Goal: Information Seeking & Learning: Find specific fact

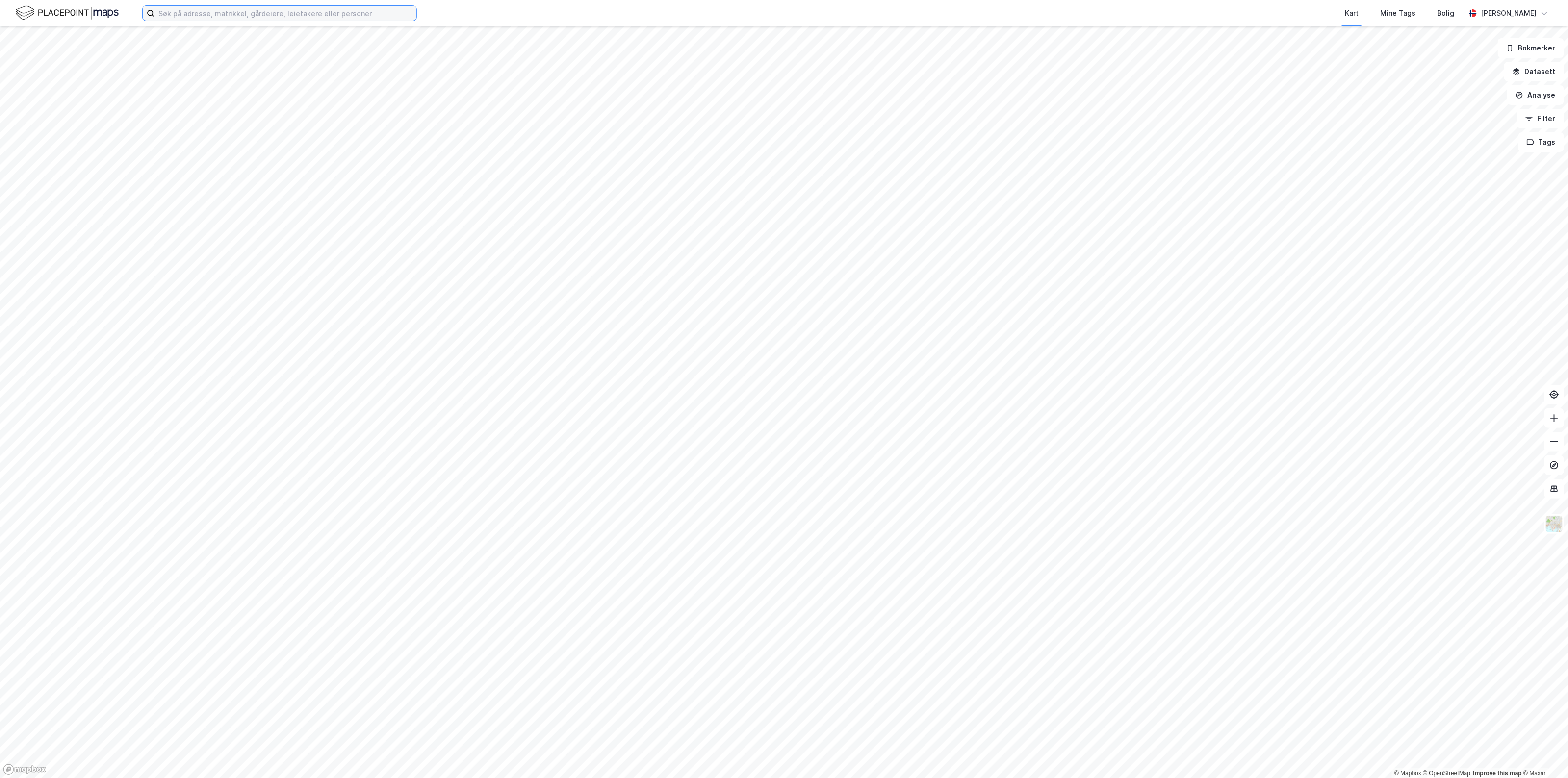
click at [276, 7] on input at bounding box center [285, 13] width 262 height 14
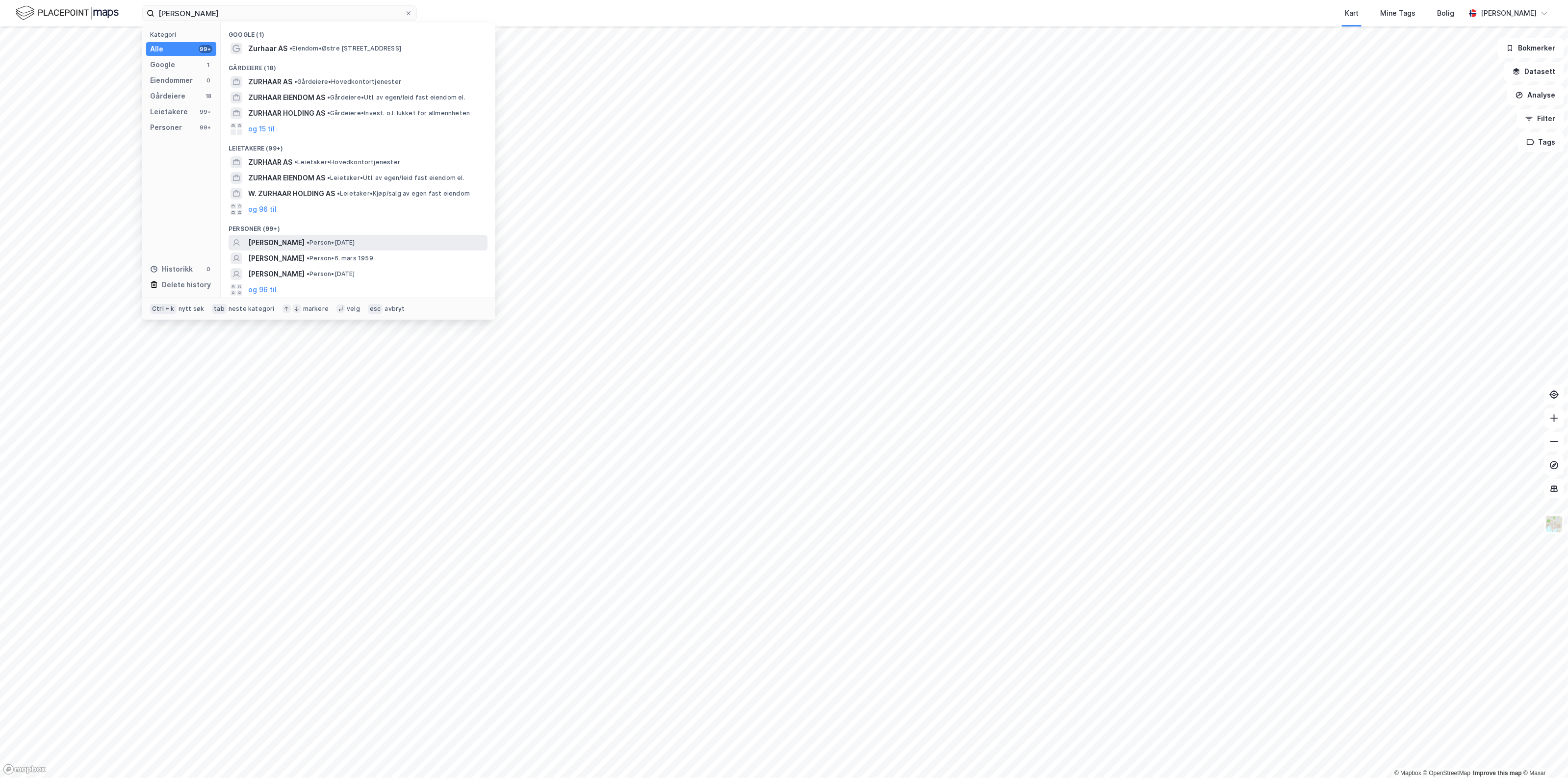
click at [304, 246] on span "[PERSON_NAME]" at bounding box center [276, 243] width 57 height 12
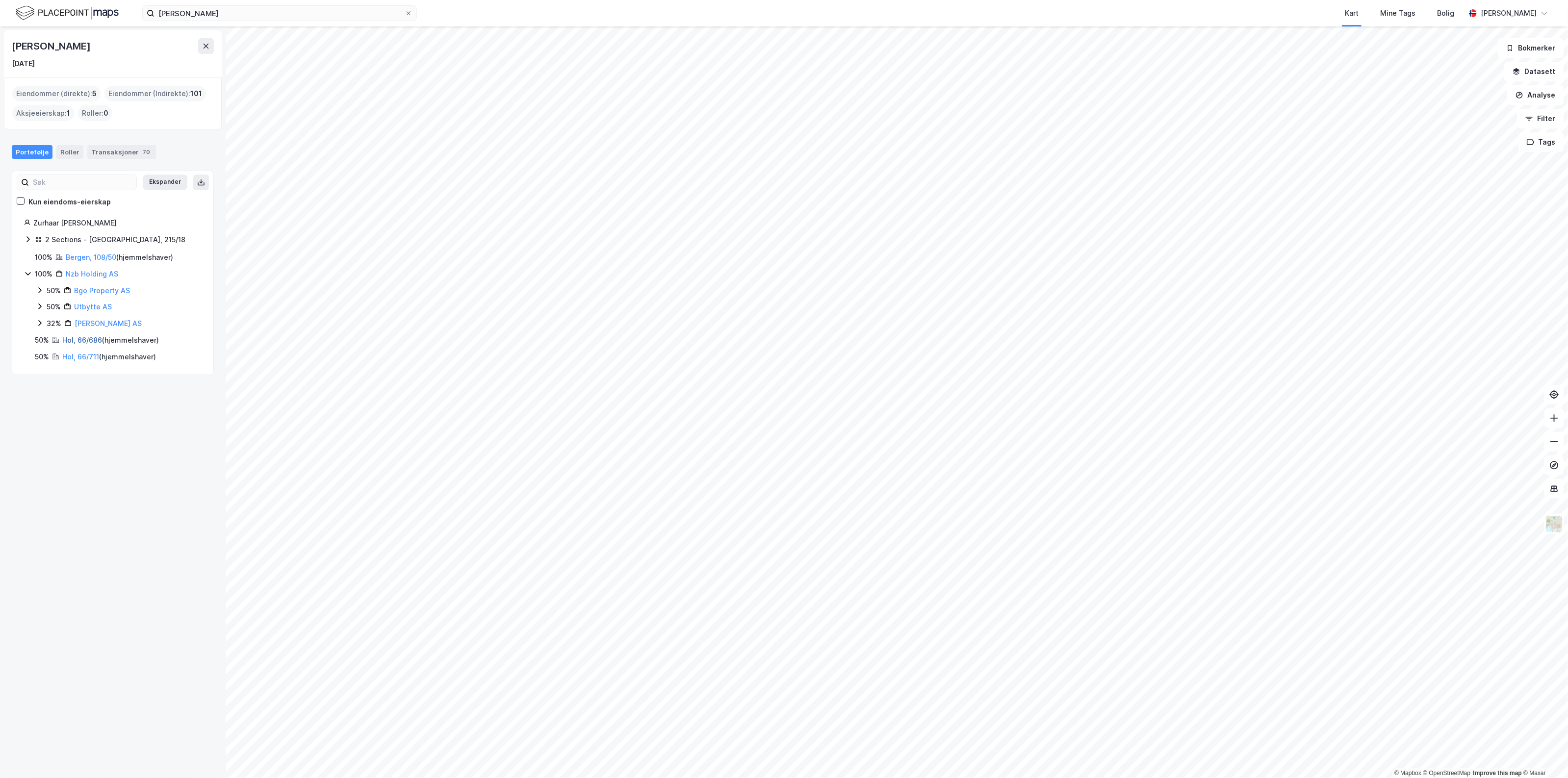
click at [82, 343] on link "Hol, 66/686" at bounding box center [82, 340] width 39 height 9
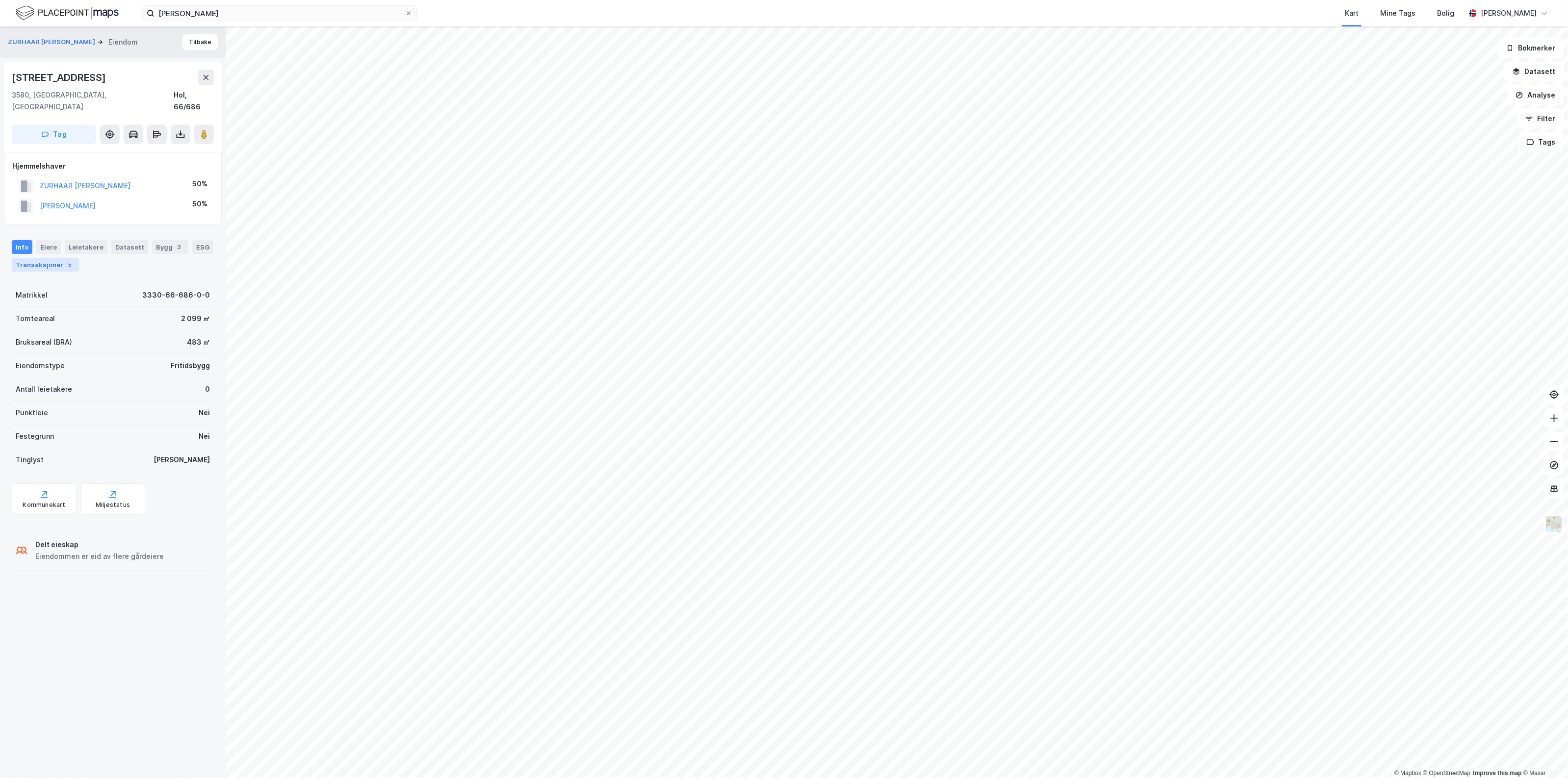
click at [79, 258] on div "Transaksjoner 5" at bounding box center [45, 265] width 67 height 13
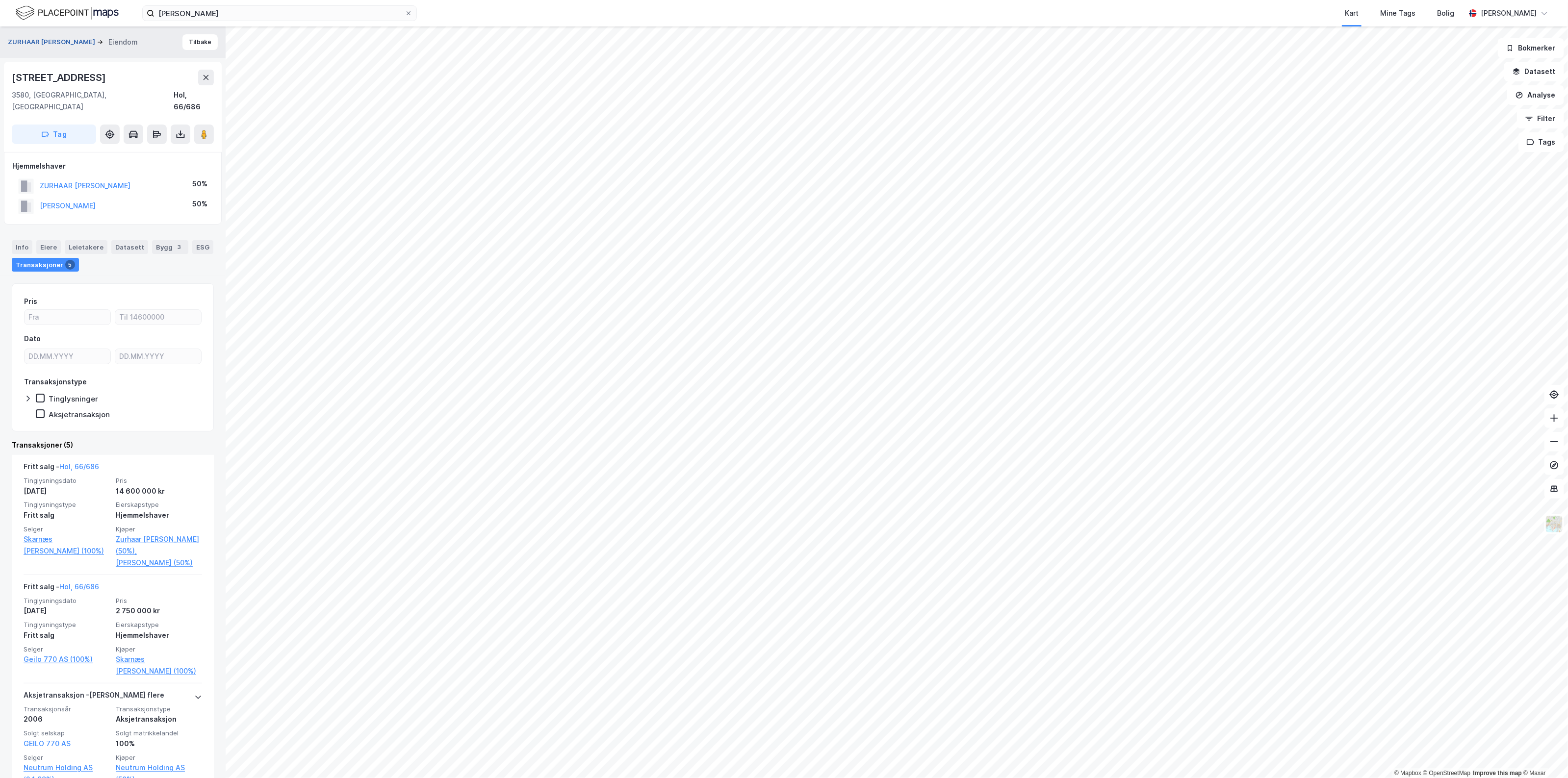
click at [85, 44] on button "ZURHAAR [PERSON_NAME]" at bounding box center [52, 42] width 90 height 10
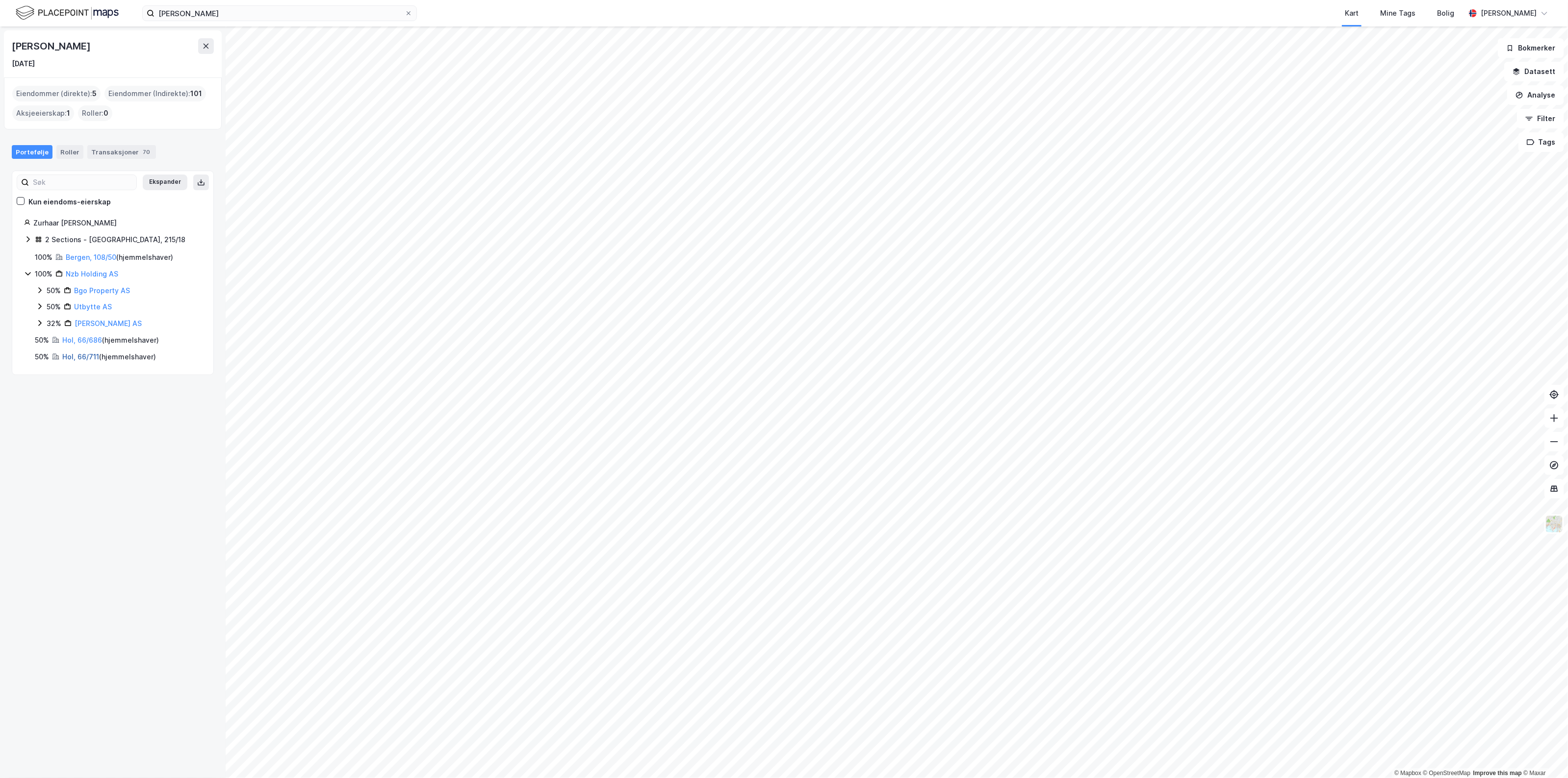
click at [94, 361] on link "Hol, 66/711" at bounding box center [81, 356] width 37 height 9
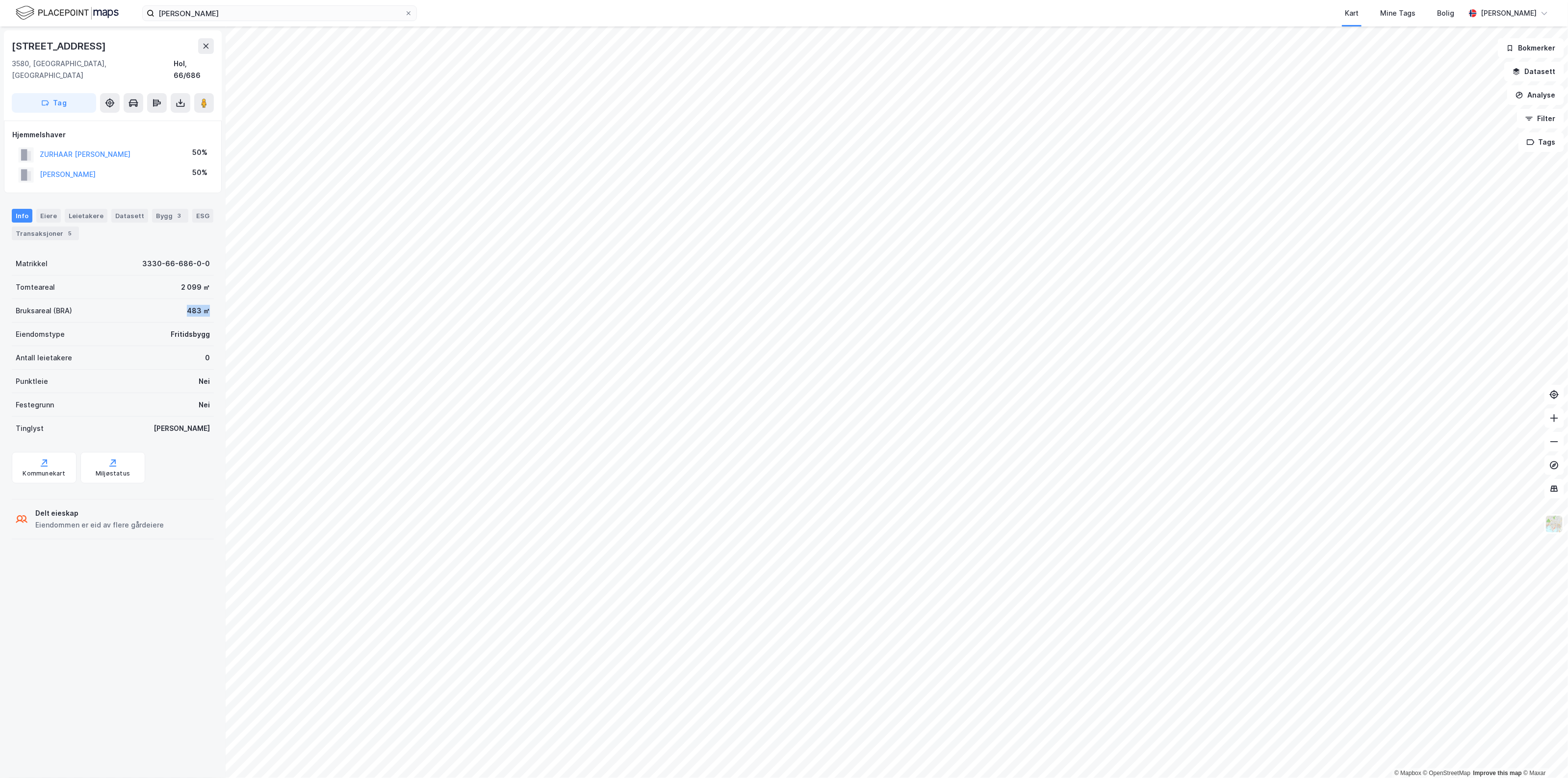
drag, startPoint x: 176, startPoint y: 293, endPoint x: 202, endPoint y: 293, distance: 26.0
click at [202, 299] on div "Bruksareal (BRA) 483 ㎡" at bounding box center [113, 311] width 202 height 23
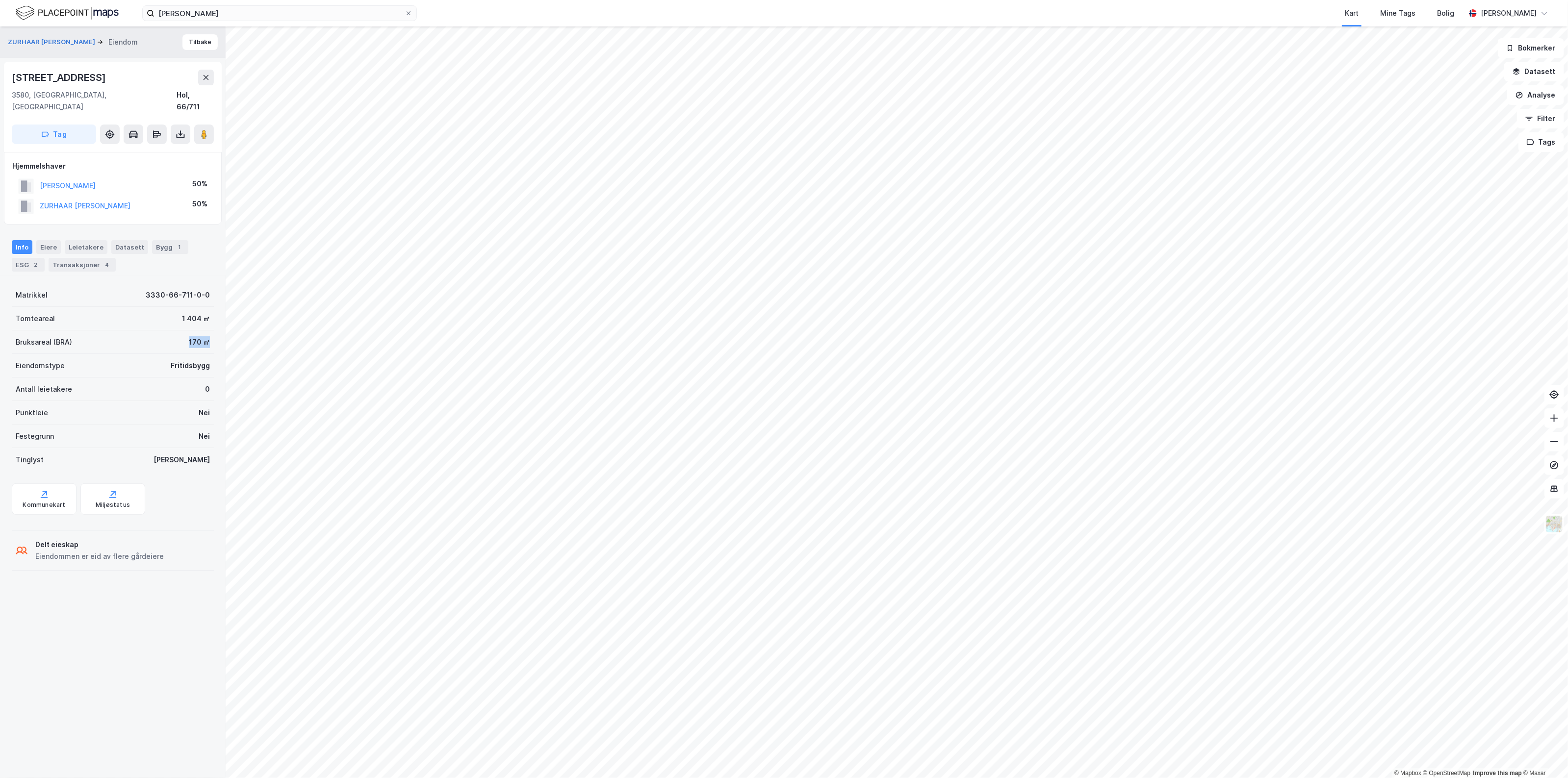
drag, startPoint x: 176, startPoint y: 326, endPoint x: 199, endPoint y: 326, distance: 23.0
click at [199, 330] on div "Bruksareal (BRA) 170 ㎡" at bounding box center [113, 342] width 202 height 23
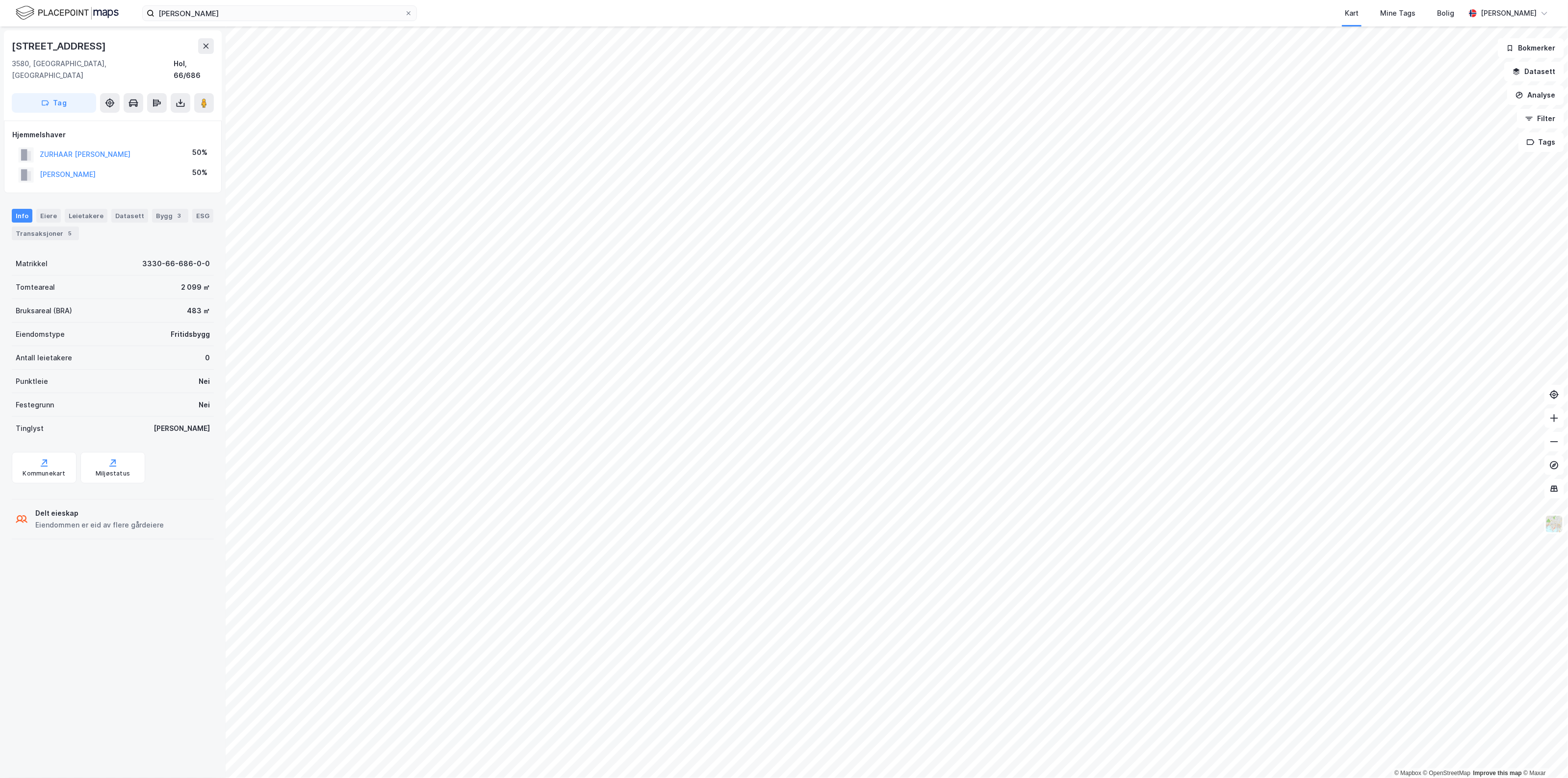
drag, startPoint x: 136, startPoint y: 42, endPoint x: 1, endPoint y: 38, distance: 135.1
click at [1, 38] on div "Langetjødnvegen 45 3580, [GEOGRAPHIC_DATA], [GEOGRAPHIC_DATA] Hol, 66/686 Tag H…" at bounding box center [113, 402] width 225 height 751
copy div "[STREET_ADDRESS]"
click at [77, 226] on div "Transaksjoner 5" at bounding box center [45, 233] width 67 height 13
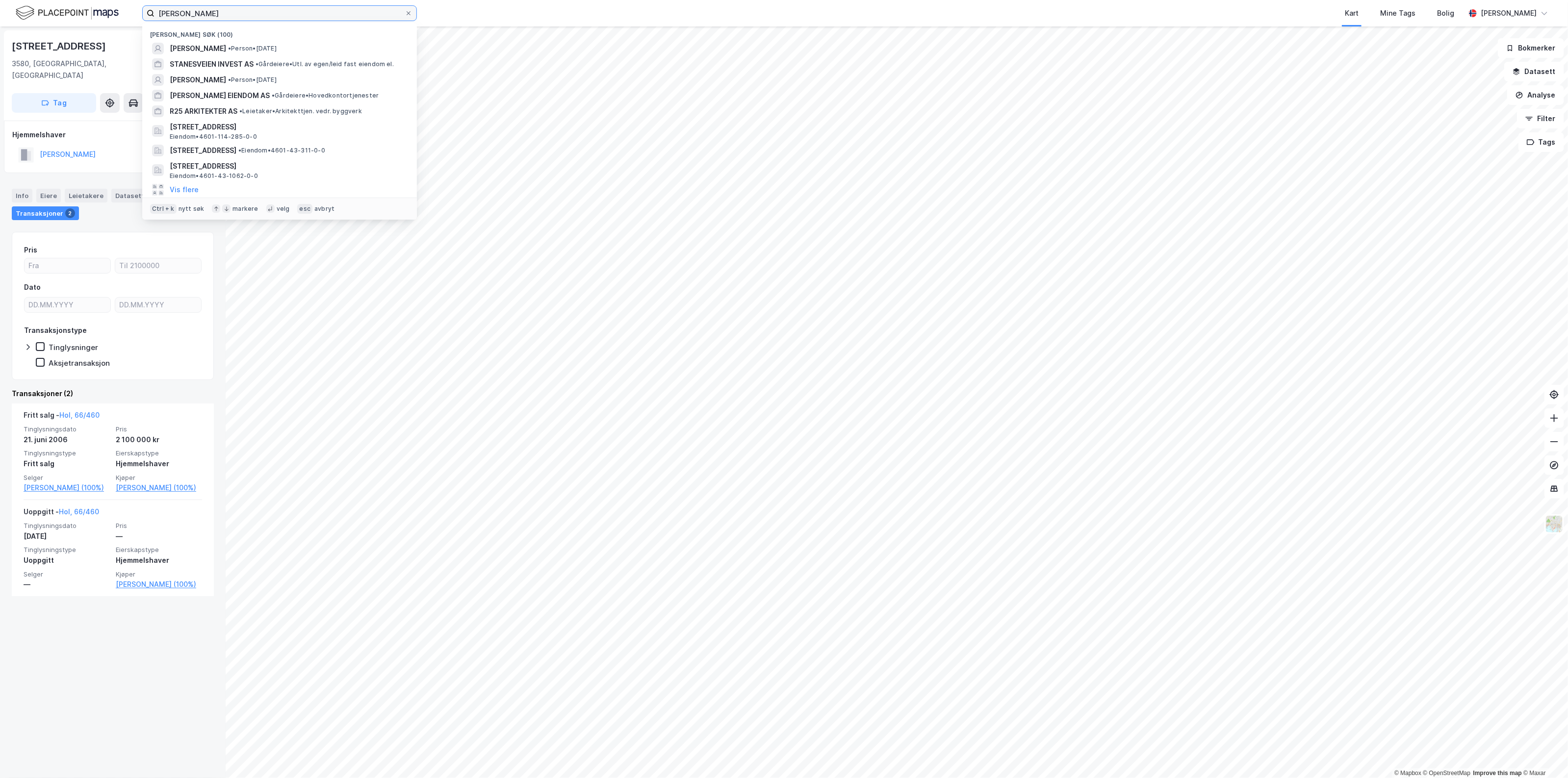
drag, startPoint x: 220, startPoint y: 15, endPoint x: 9, endPoint y: 8, distance: 211.1
click at [9, 8] on div "[PERSON_NAME] søk (100) [PERSON_NAME] • Person • [DATE] STANESVEIEN INVEST AS •…" at bounding box center [784, 13] width 1568 height 26
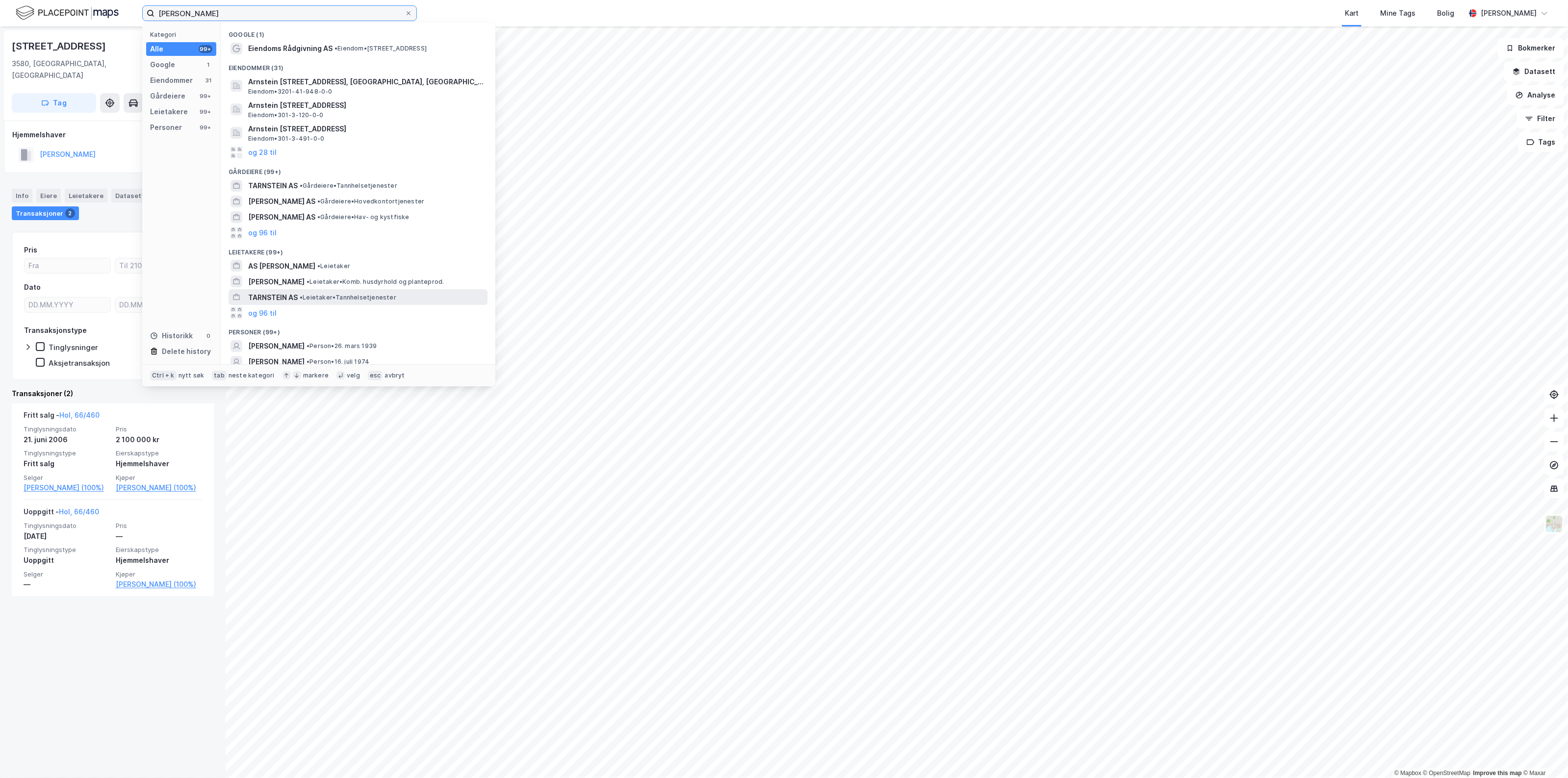
scroll to position [37, 0]
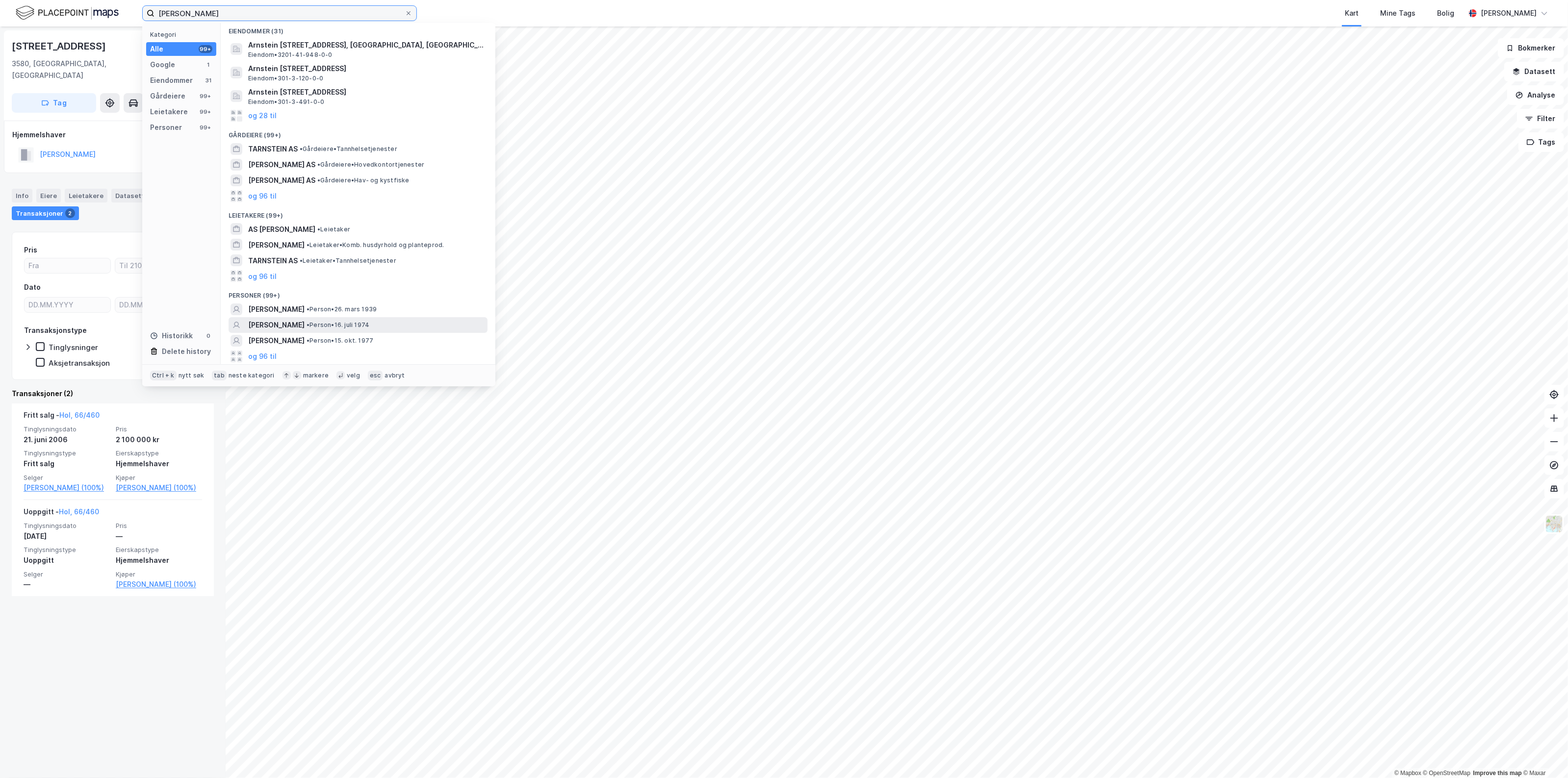
type input "[PERSON_NAME]"
click at [363, 327] on span "• Person • [DATE]" at bounding box center [337, 324] width 63 height 8
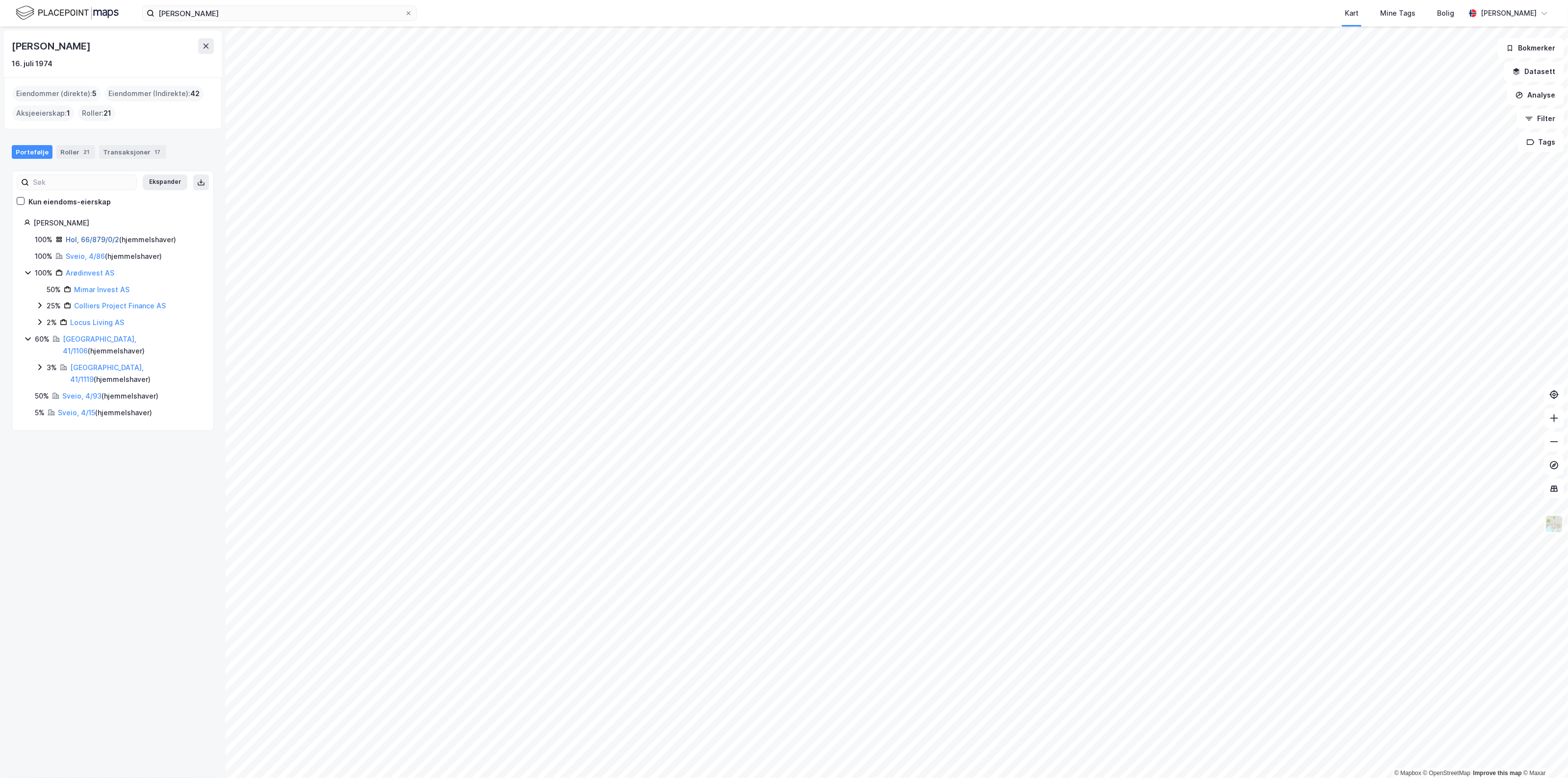
click at [99, 242] on link "Hol, 66/879/0/2" at bounding box center [91, 239] width 53 height 9
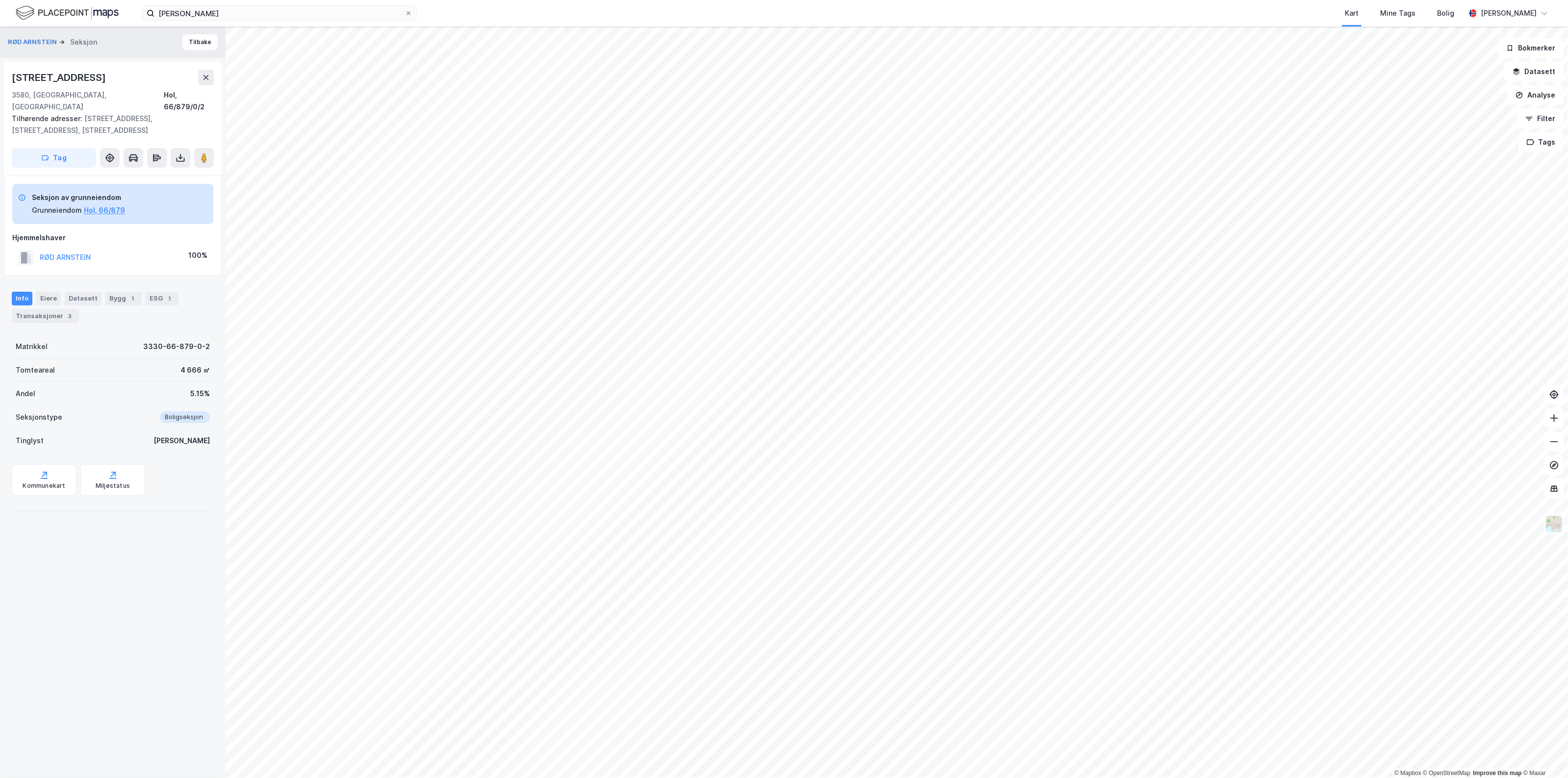
click at [841, 777] on html "[PERSON_NAME] Kart Mine Tags Bolig [PERSON_NAME] © Mapbox © OpenStreetMap Impro…" at bounding box center [784, 389] width 1568 height 778
drag, startPoint x: 112, startPoint y: 78, endPoint x: 9, endPoint y: 76, distance: 103.0
click at [7, 77] on div "Geilotjødnvegen 75a 3580, [GEOGRAPHIC_DATA], Buskerud Hol, 66/879/0/2 Tilhørend…" at bounding box center [113, 118] width 218 height 114
copy div "[STREET_ADDRESS]"
click at [57, 309] on div "Transaksjoner 3" at bounding box center [45, 316] width 67 height 13
